Goal: Task Accomplishment & Management: Manage account settings

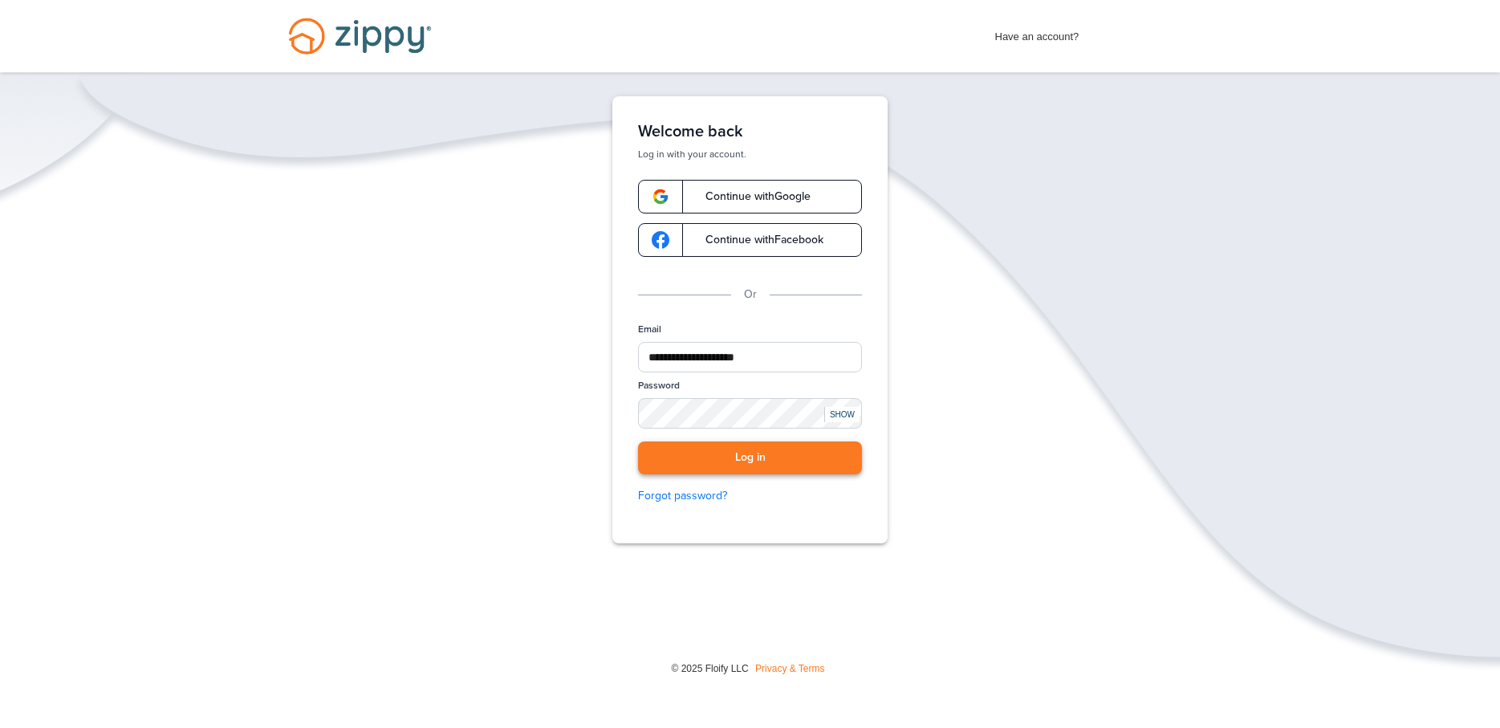
click at [733, 458] on button "Log in" at bounding box center [750, 457] width 224 height 33
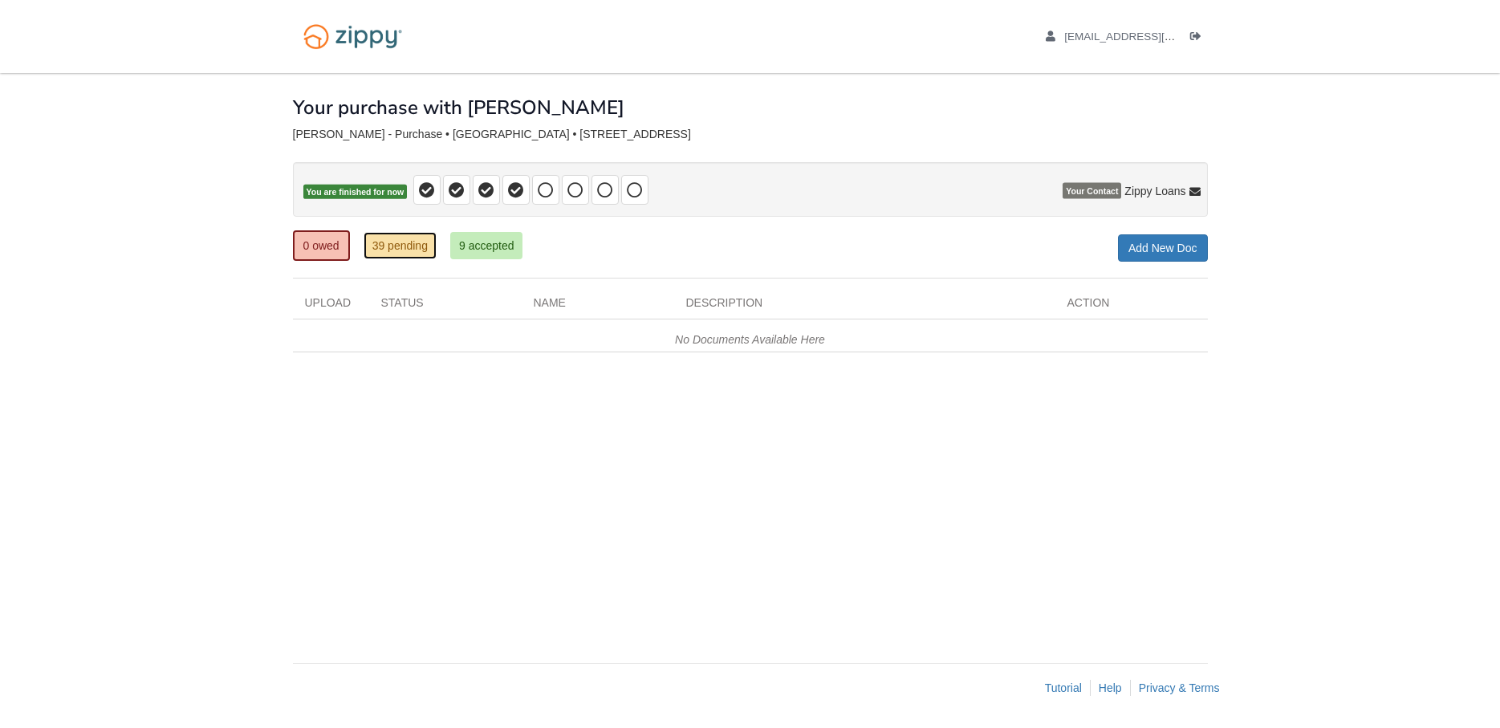
click at [377, 246] on link "39 pending" at bounding box center [400, 245] width 73 height 27
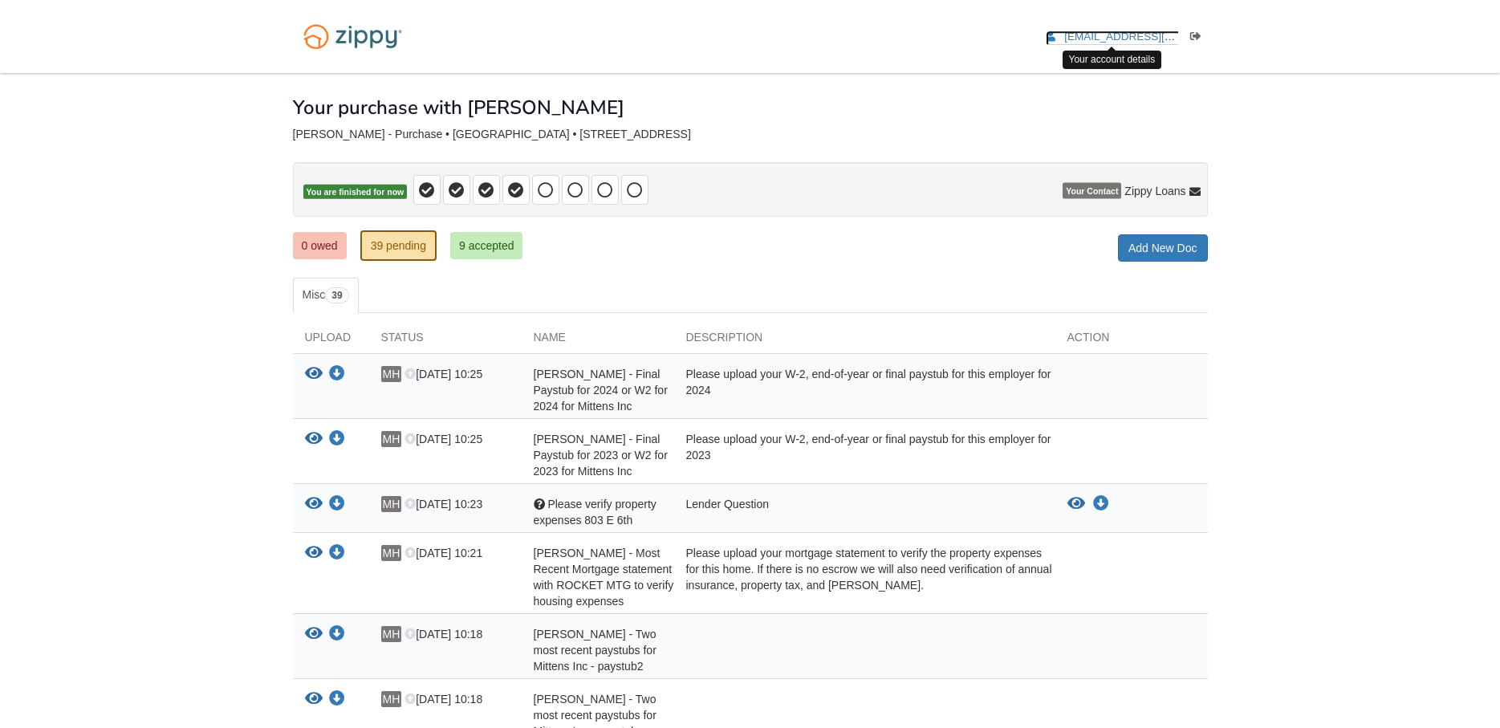
click at [1128, 43] on link "[EMAIL_ADDRESS][DOMAIN_NAME]" at bounding box center [1147, 39] width 203 height 16
